Goal: Information Seeking & Learning: Learn about a topic

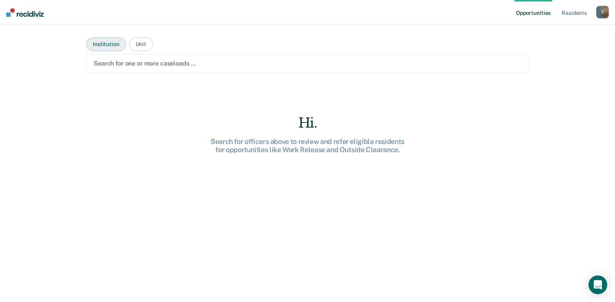
click at [105, 42] on button "Institution" at bounding box center [105, 44] width 39 height 14
click at [138, 42] on button "Unit" at bounding box center [141, 44] width 24 height 14
click at [567, 11] on link "Resident s" at bounding box center [574, 12] width 28 height 25
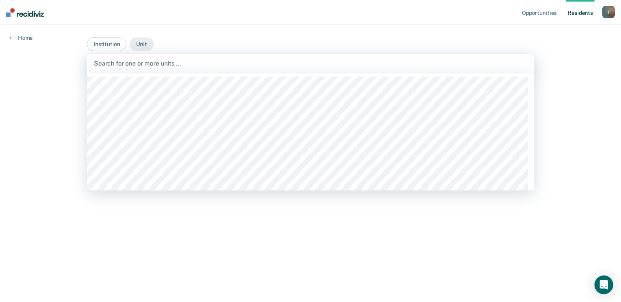
click at [124, 62] on div at bounding box center [310, 63] width 433 height 9
drag, startPoint x: 237, startPoint y: 72, endPoint x: 531, endPoint y: 185, distance: 314.9
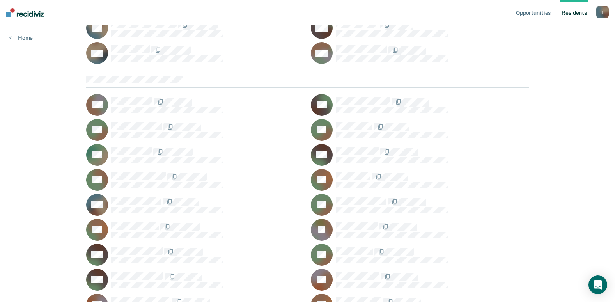
scroll to position [0, 0]
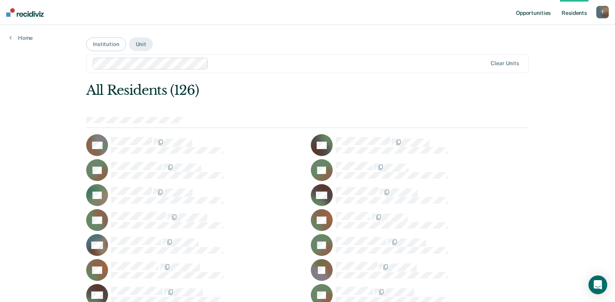
click at [543, 12] on link "Opportunities" at bounding box center [534, 12] width 38 height 25
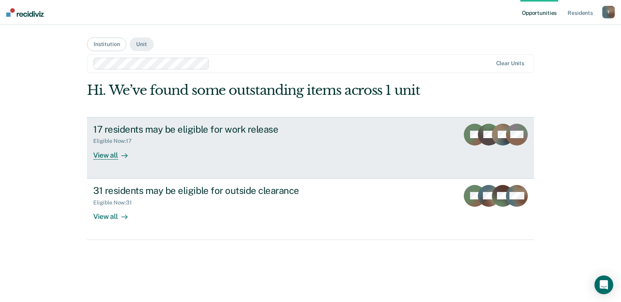
click at [109, 153] on div "View all" at bounding box center [115, 151] width 44 height 15
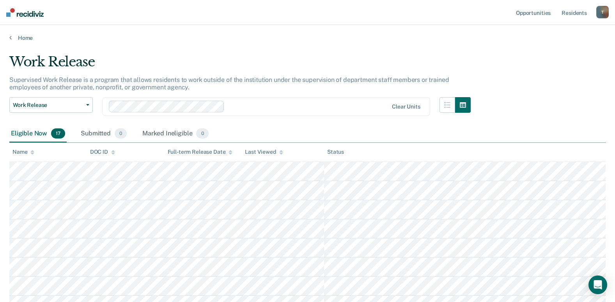
click at [600, 10] on div "T" at bounding box center [602, 12] width 12 height 12
click at [552, 49] on link "Log Out" at bounding box center [571, 51] width 63 height 7
